Goal: Information Seeking & Learning: Understand process/instructions

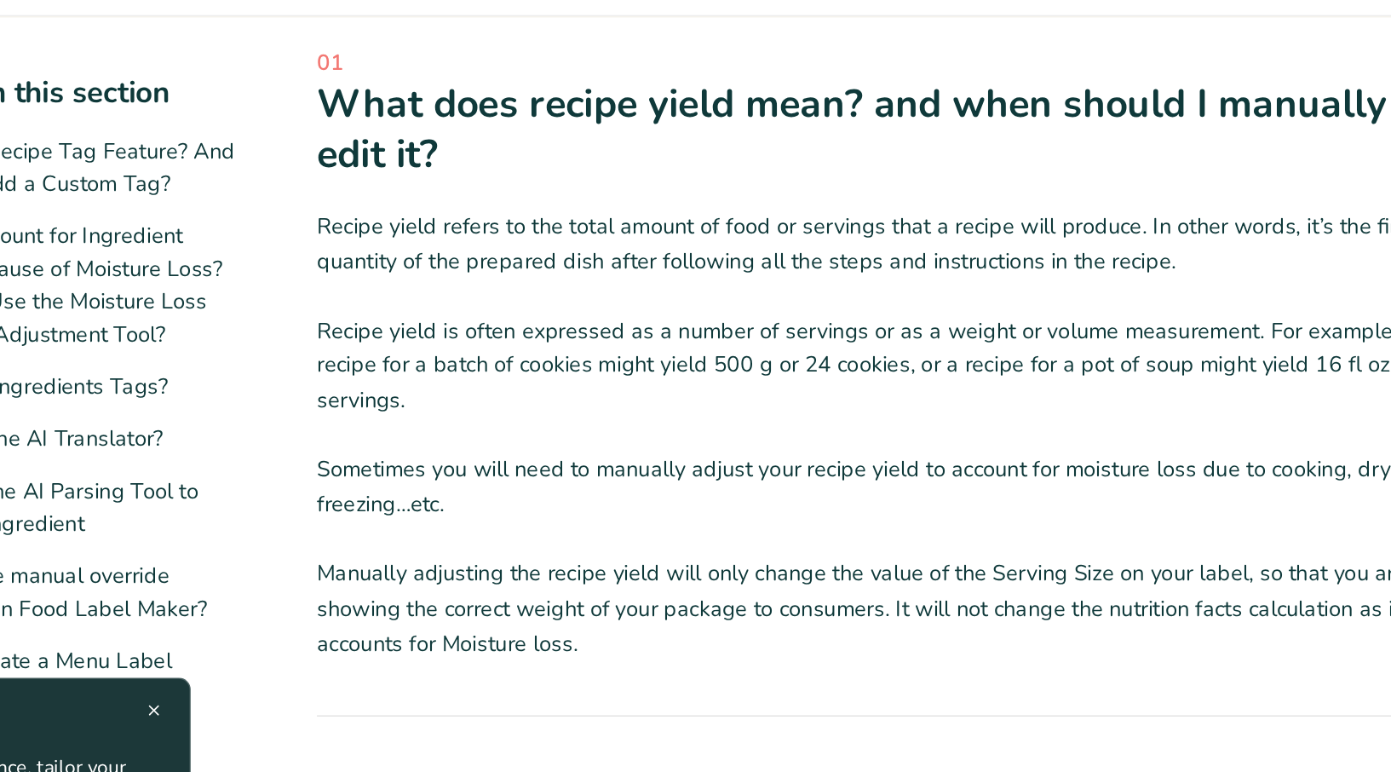
scroll to position [61, 0]
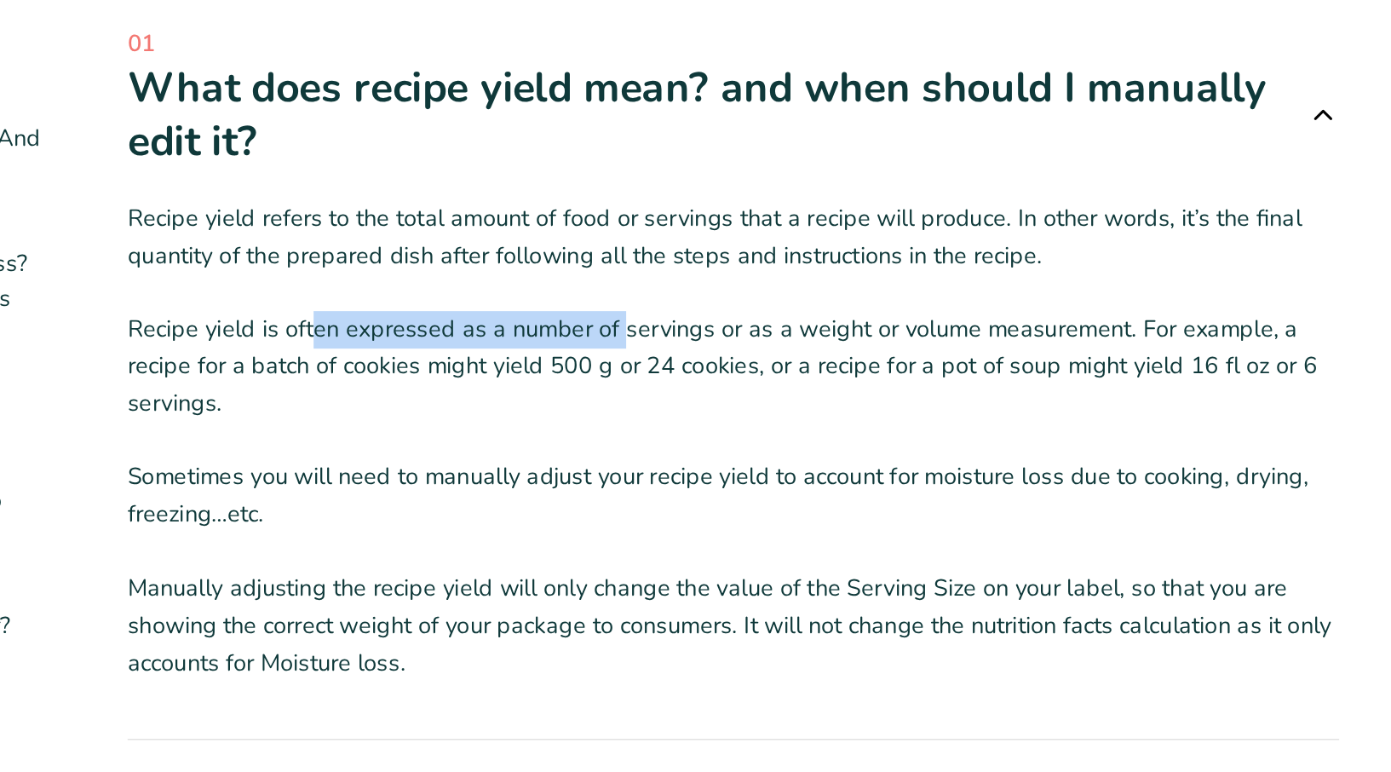
drag, startPoint x: 578, startPoint y: 350, endPoint x: 774, endPoint y: 350, distance: 195.9
click at [774, 350] on p "Recipe yield is often expressed as a number of servings or as a weight or volum…" at bounding box center [854, 363] width 799 height 73
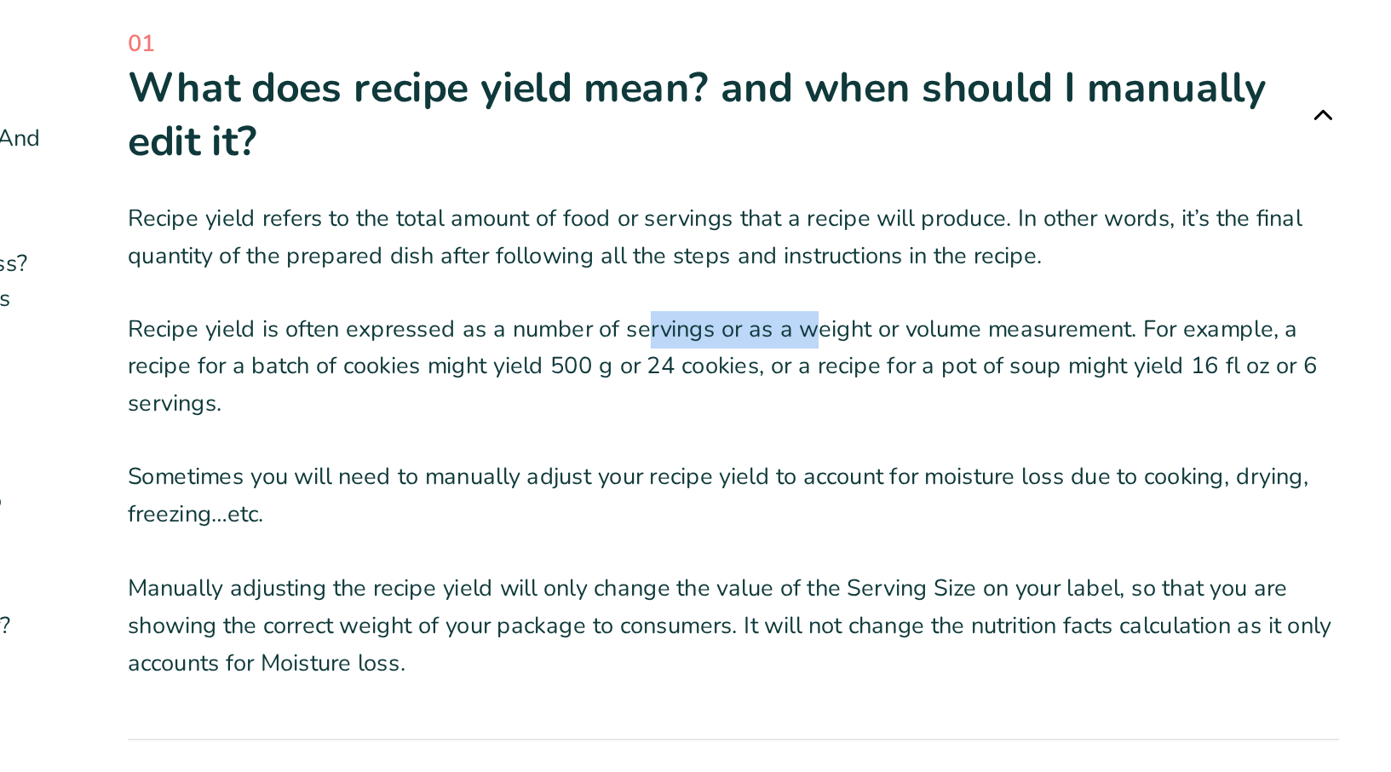
drag, startPoint x: 793, startPoint y: 345, endPoint x: 901, endPoint y: 345, distance: 108.2
click at [901, 345] on p "Recipe yield is often expressed as a number of servings or as a weight or volum…" at bounding box center [854, 363] width 799 height 73
drag, startPoint x: 656, startPoint y: 365, endPoint x: 726, endPoint y: 368, distance: 69.9
click at [726, 368] on p "Recipe yield is often expressed as a number of servings or as a weight or volum…" at bounding box center [854, 363] width 799 height 73
drag, startPoint x: 732, startPoint y: 367, endPoint x: 773, endPoint y: 367, distance: 40.9
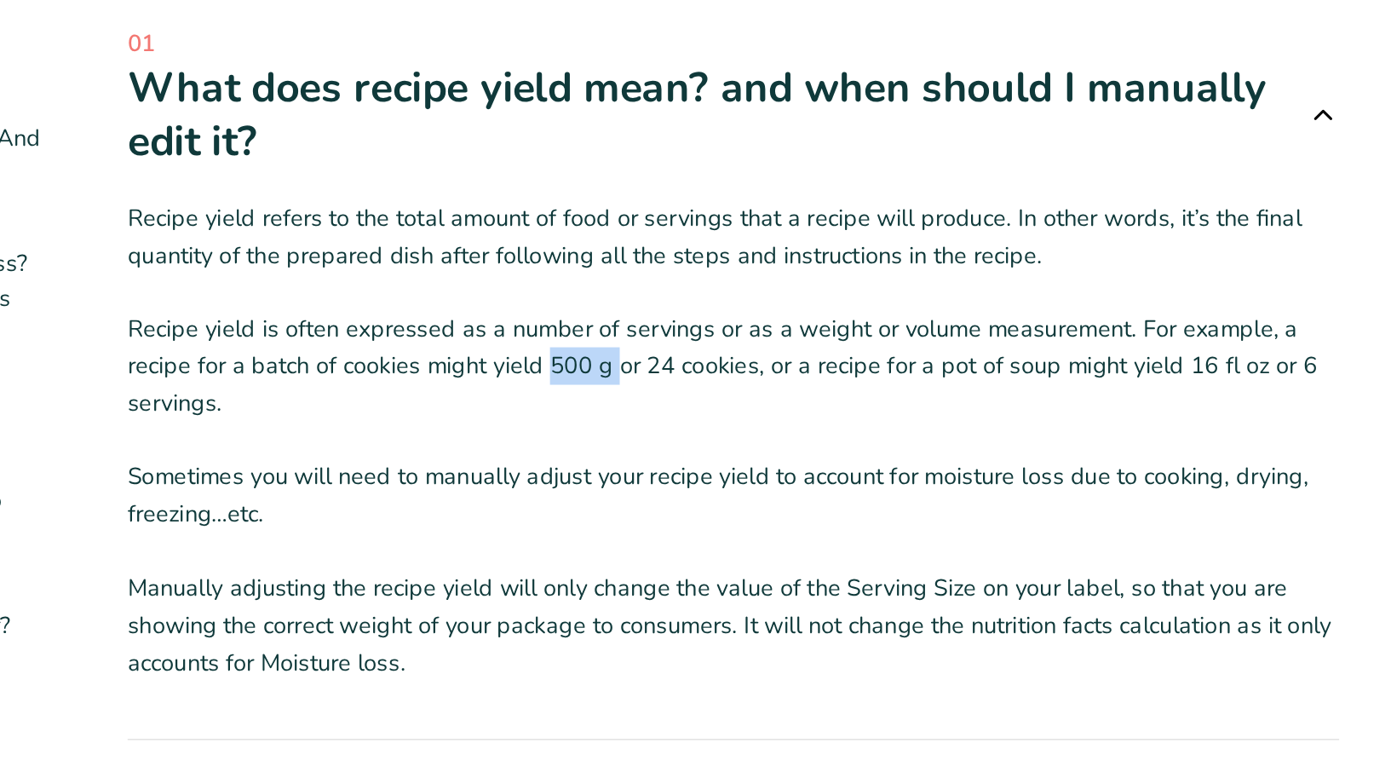
click at [773, 367] on p "Recipe yield is often expressed as a number of servings or as a weight or volum…" at bounding box center [854, 363] width 799 height 73
drag, startPoint x: 800, startPoint y: 365, endPoint x: 847, endPoint y: 376, distance: 48.3
click at [847, 376] on p "Recipe yield is often expressed as a number of servings or as a weight or volum…" at bounding box center [854, 363] width 799 height 73
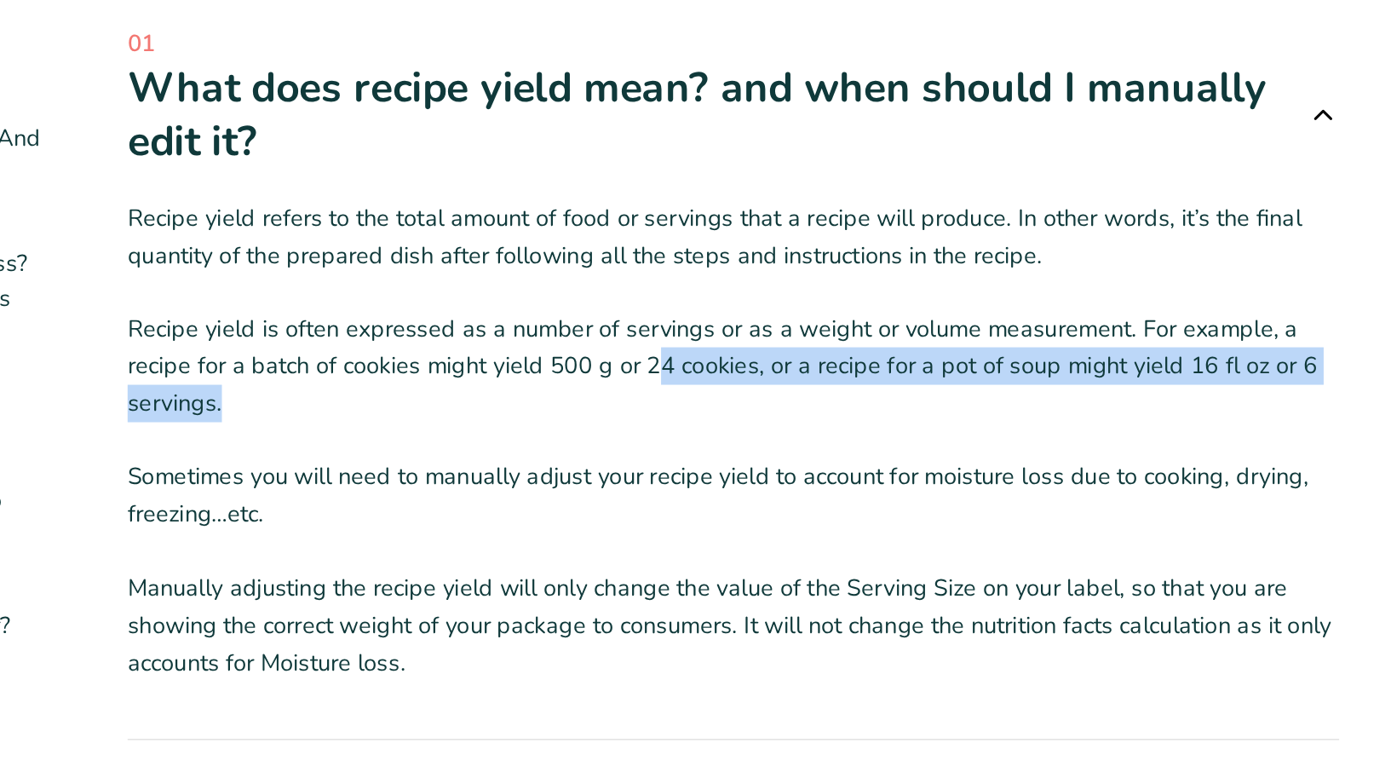
click at [862, 371] on p "Recipe yield is often expressed as a number of servings or as a weight or volum…" at bounding box center [854, 363] width 799 height 73
drag, startPoint x: 873, startPoint y: 369, endPoint x: 1012, endPoint y: 376, distance: 139.0
click at [1014, 376] on p "Recipe yield is often expressed as a number of servings or as a weight or volum…" at bounding box center [854, 363] width 799 height 73
click at [1167, 370] on p "Recipe yield is often expressed as a number of servings or as a weight or volum…" at bounding box center [854, 363] width 799 height 73
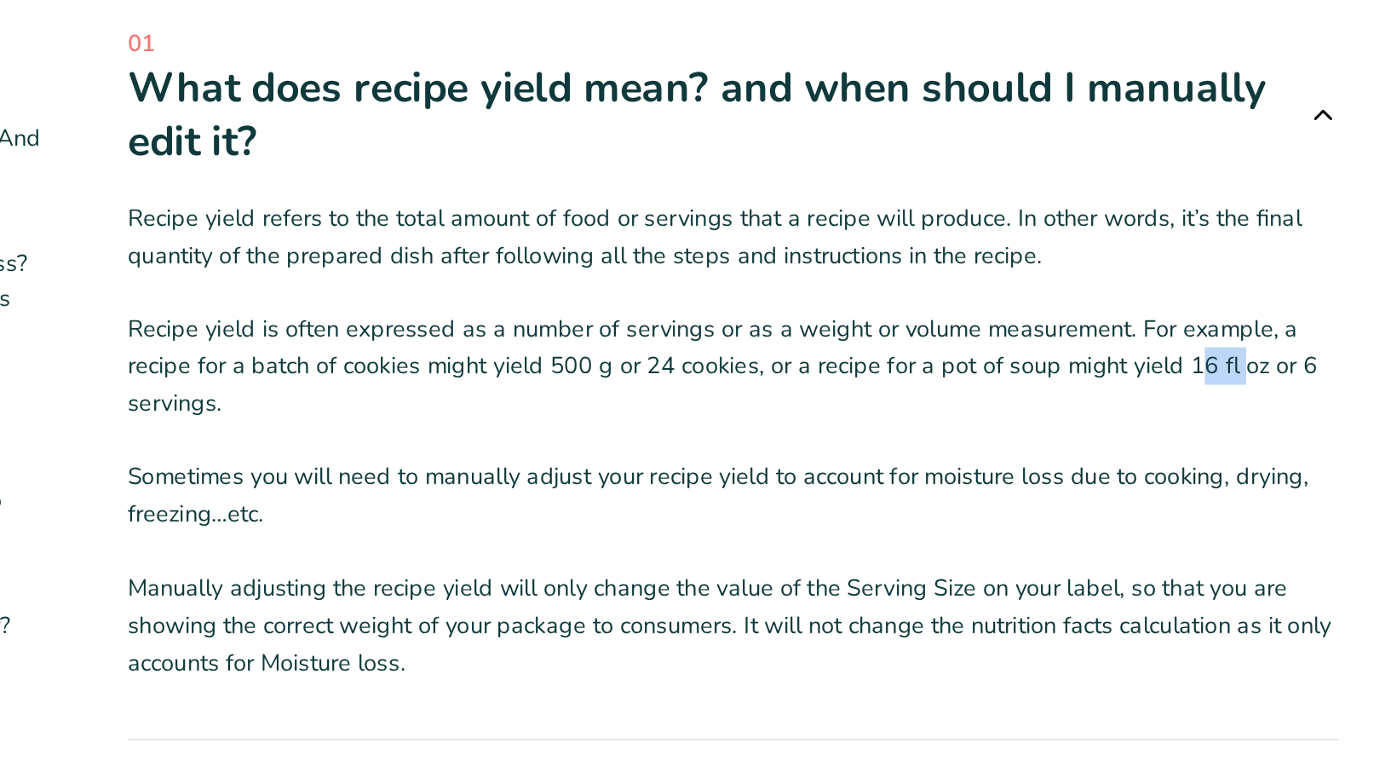
drag, startPoint x: 1181, startPoint y: 368, endPoint x: 1153, endPoint y: 368, distance: 28.1
click at [1153, 368] on p "Recipe yield is often expressed as a number of servings or as a weight or volum…" at bounding box center [854, 363] width 799 height 73
drag, startPoint x: 1205, startPoint y: 370, endPoint x: 1189, endPoint y: 370, distance: 16.2
click at [1189, 370] on p "Recipe yield is often expressed as a number of servings or as a weight or volum…" at bounding box center [854, 363] width 799 height 73
drag, startPoint x: 1226, startPoint y: 370, endPoint x: 1151, endPoint y: 370, distance: 75.0
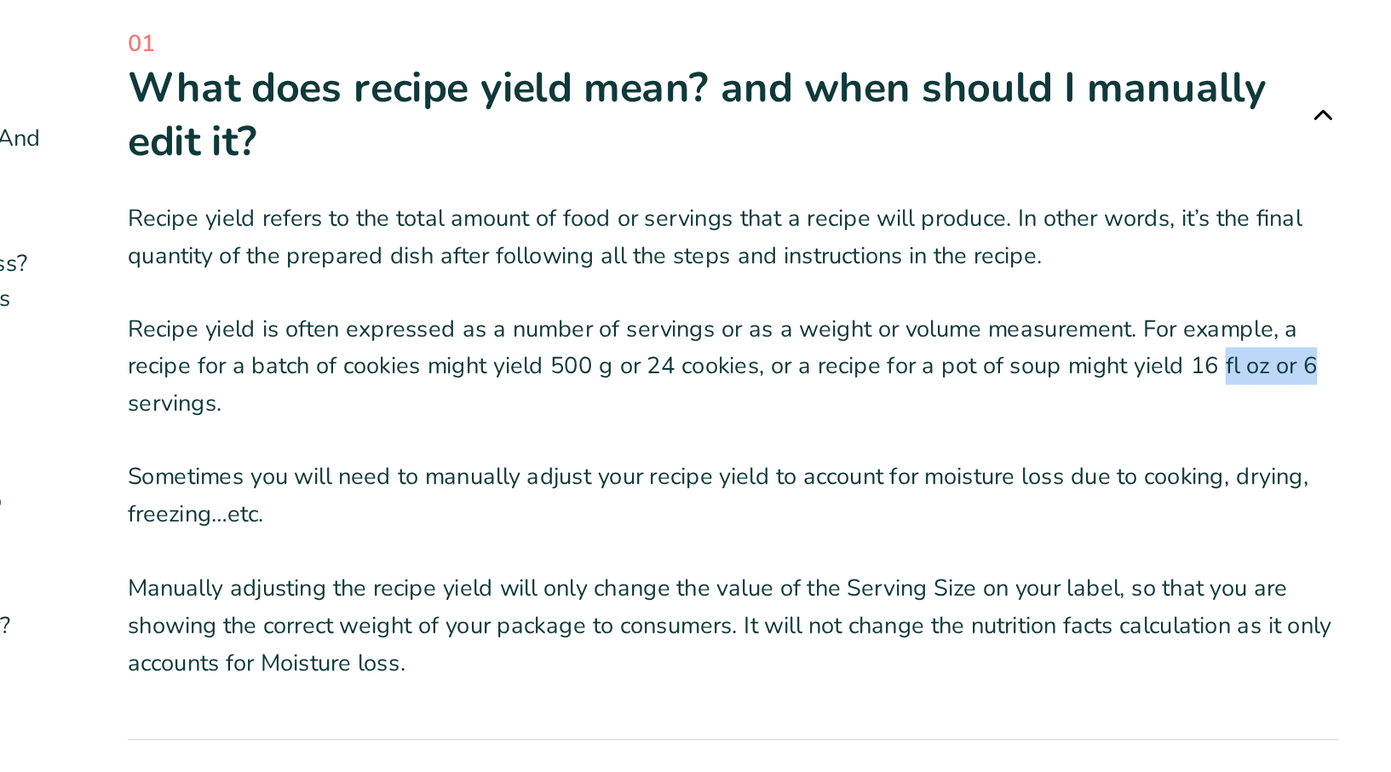
click at [1151, 370] on p "Recipe yield is often expressed as a number of servings or as a weight or volum…" at bounding box center [854, 363] width 799 height 73
click at [652, 379] on p "Recipe yield is often expressed as a number of servings or as a weight or volum…" at bounding box center [854, 363] width 799 height 73
